Goal: Task Accomplishment & Management: Use online tool/utility

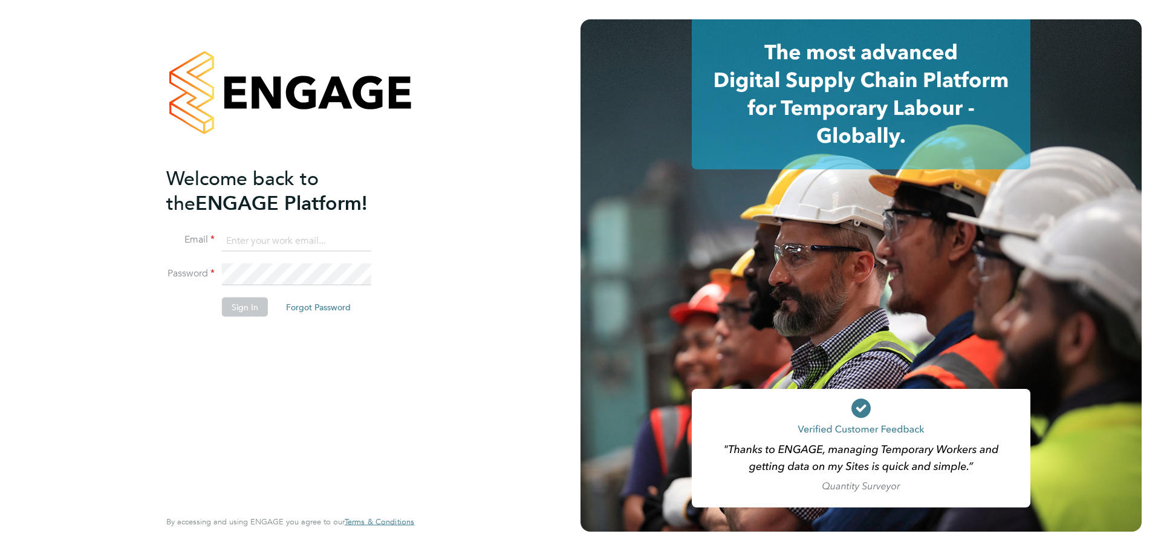
type input "[EMAIL_ADDRESS][PERSON_NAME][PERSON_NAME][DOMAIN_NAME]"
click at [247, 309] on button "Sign In" at bounding box center [245, 307] width 46 height 19
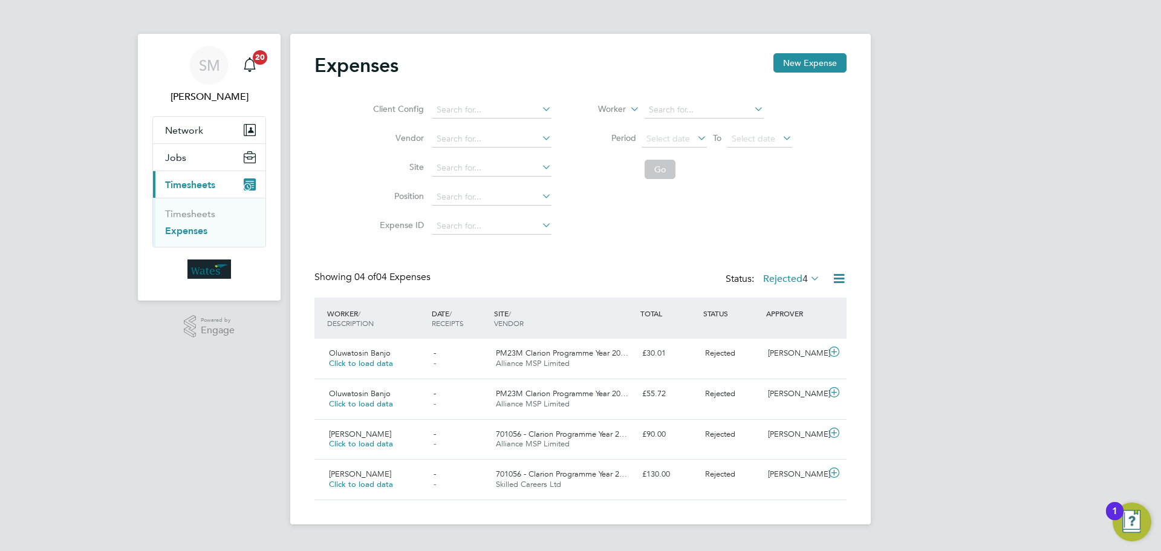
click at [203, 183] on span "Timesheets" at bounding box center [190, 184] width 50 height 11
click at [211, 188] on span "Timesheets" at bounding box center [190, 184] width 50 height 11
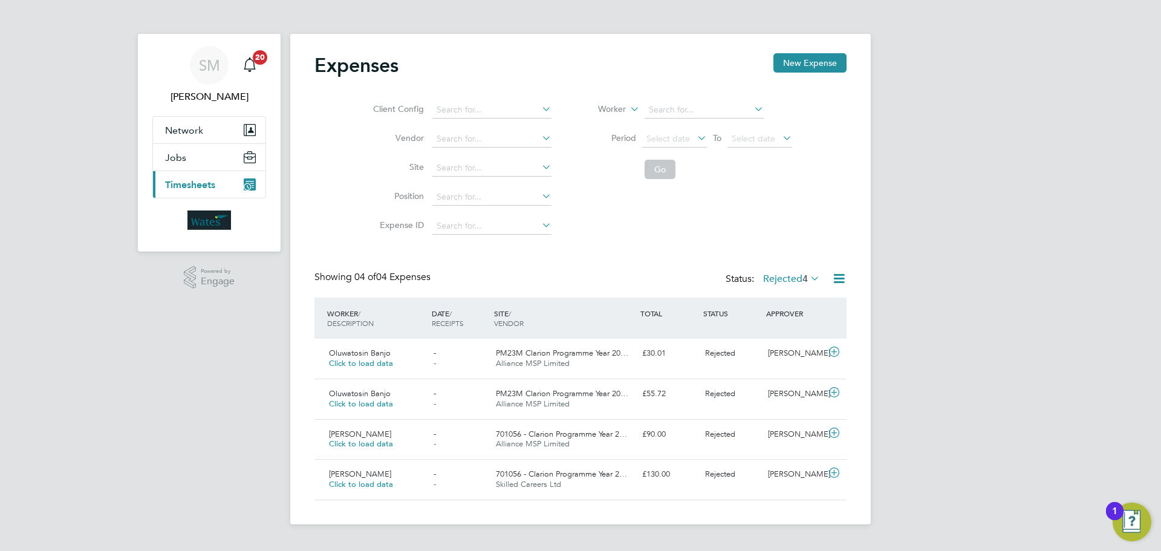
click at [209, 188] on span "Timesheets" at bounding box center [190, 184] width 50 height 11
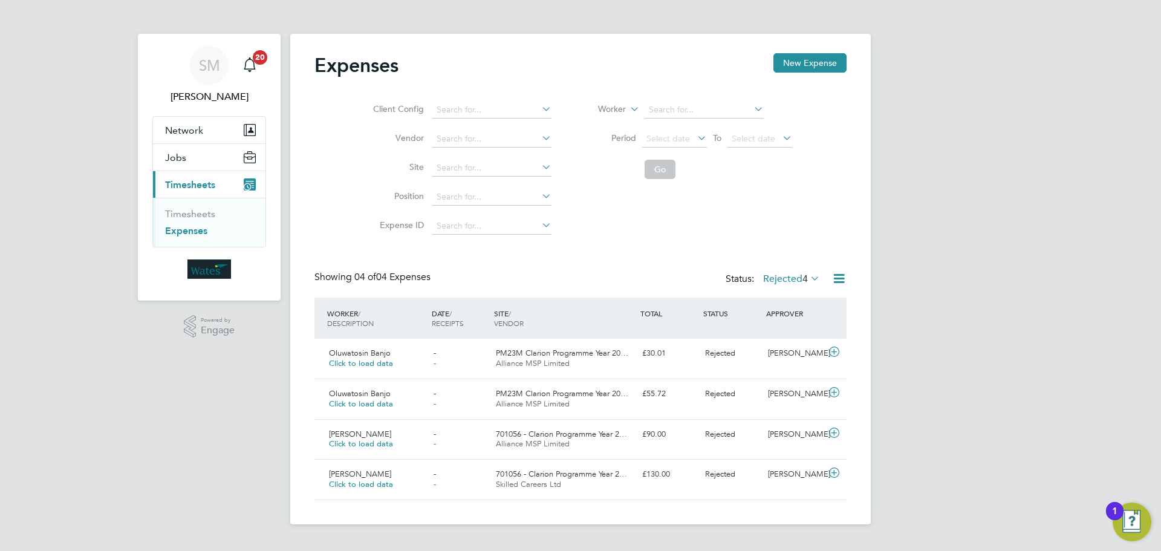
click at [178, 229] on link "Expenses" at bounding box center [186, 230] width 42 height 11
